Goal: Task Accomplishment & Management: Use online tool/utility

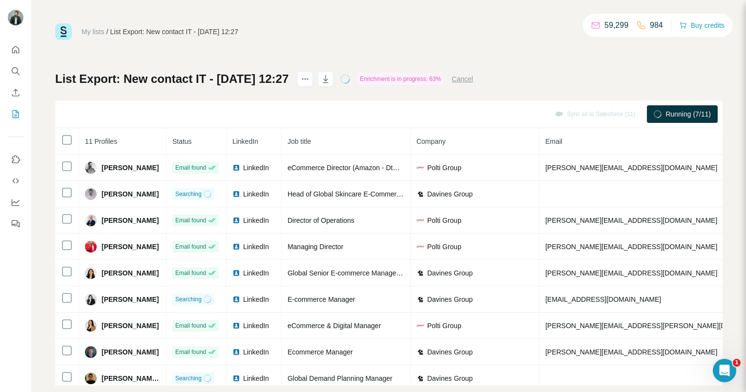
click at [71, 143] on th at bounding box center [67, 141] width 24 height 26
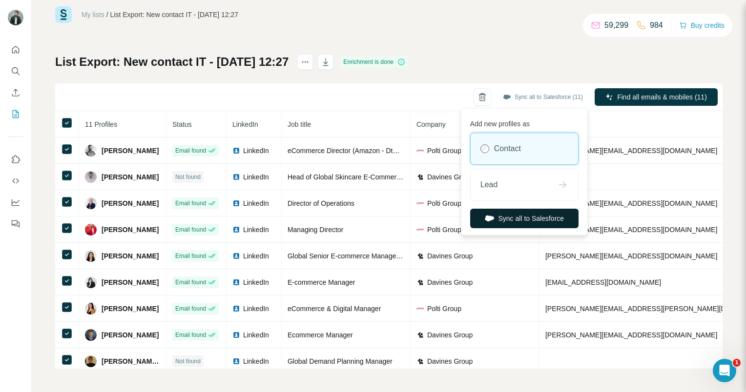
click at [529, 219] on button "Sync all to Salesforce" at bounding box center [524, 219] width 108 height 20
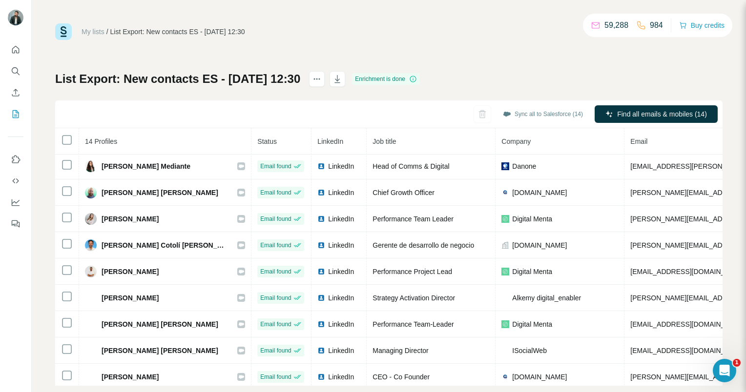
scroll to position [140, 0]
